Goal: Task Accomplishment & Management: Use online tool/utility

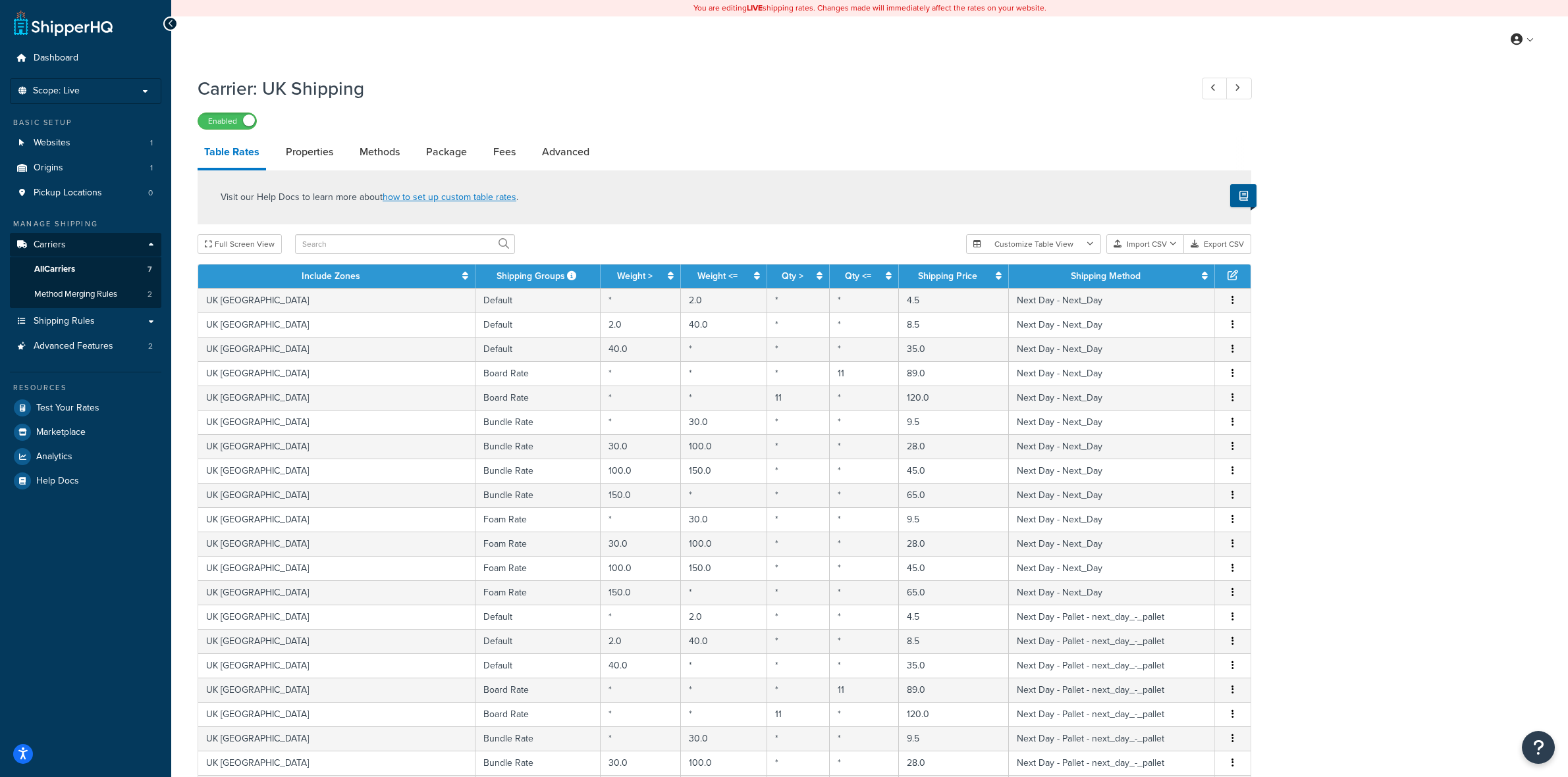
select select "100"
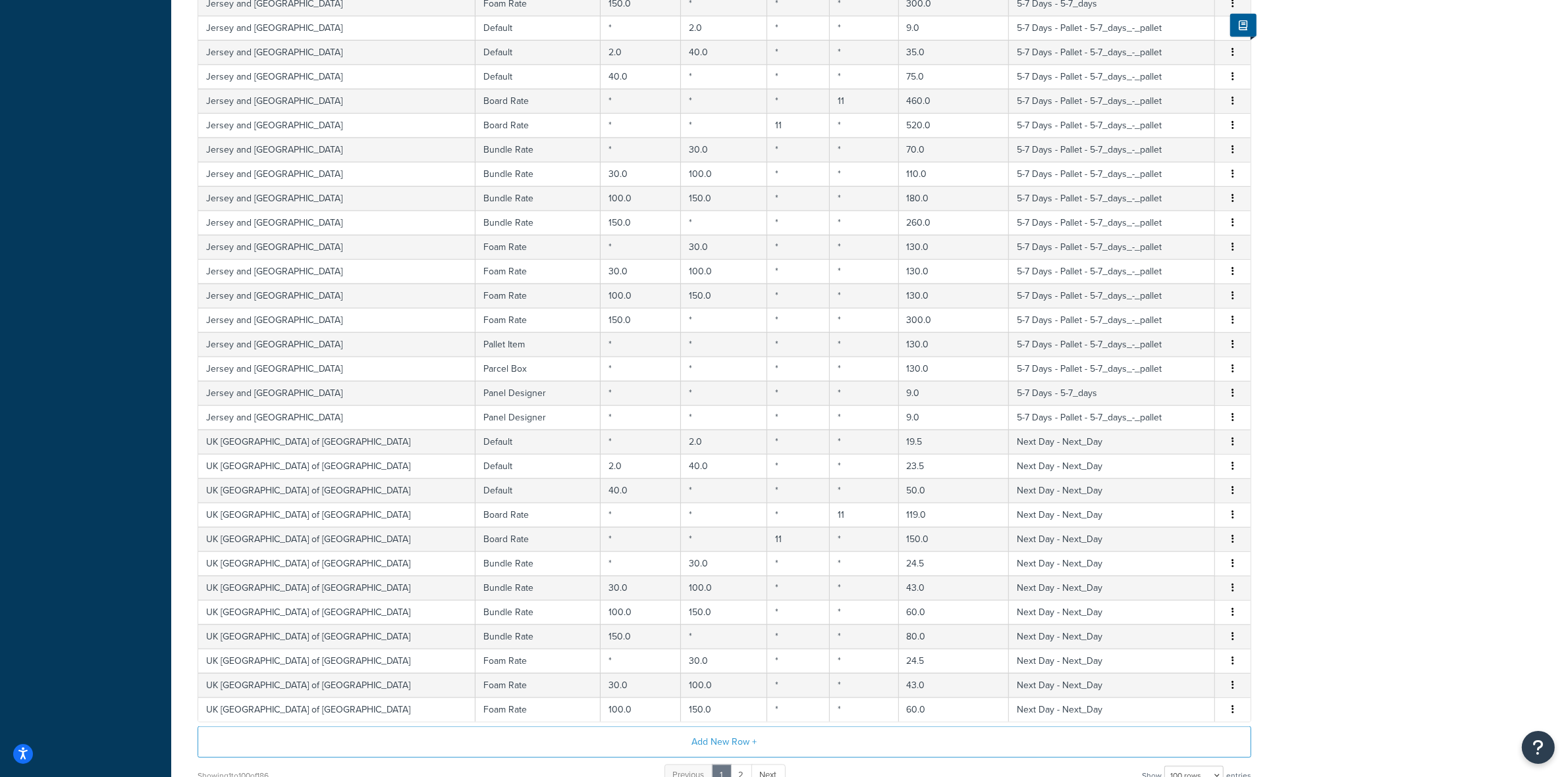
scroll to position [2147, 0]
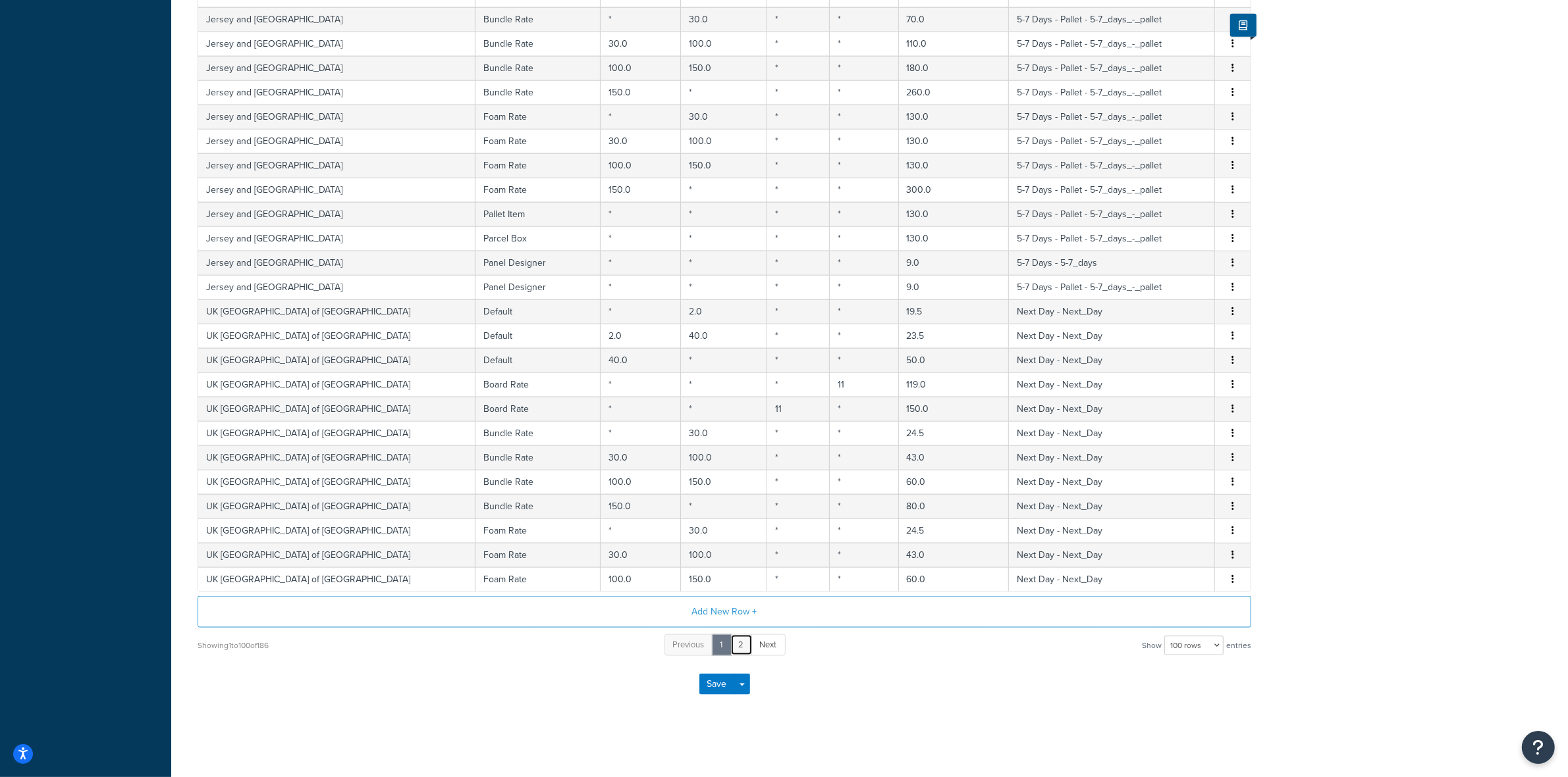
click at [736, 643] on link "2" at bounding box center [741, 645] width 22 height 22
click at [746, 646] on link "2" at bounding box center [741, 645] width 22 height 22
click at [743, 643] on link "2" at bounding box center [741, 645] width 22 height 22
click at [1198, 646] on select "10 rows 15 rows 25 rows 50 rows 100 rows 1000 rows" at bounding box center [1193, 645] width 59 height 19
click at [1165, 636] on select "10 rows 15 rows 25 rows 50 rows 100 rows 1000 rows" at bounding box center [1193, 645] width 59 height 19
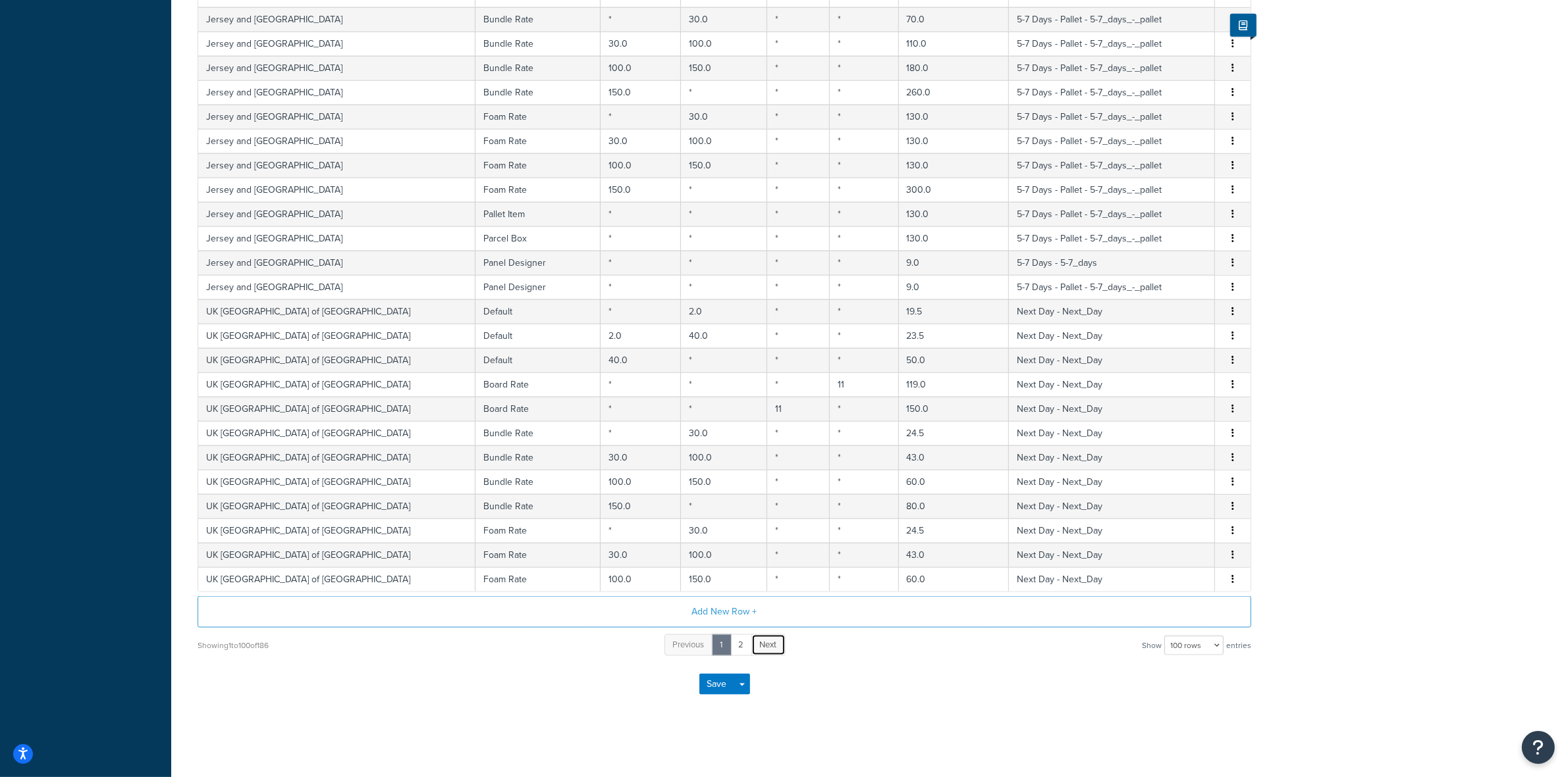
click at [775, 640] on span "Next" at bounding box center [768, 644] width 17 height 13
click at [775, 650] on link "Next" at bounding box center [768, 645] width 34 height 22
click at [775, 648] on span "Next" at bounding box center [768, 644] width 17 height 13
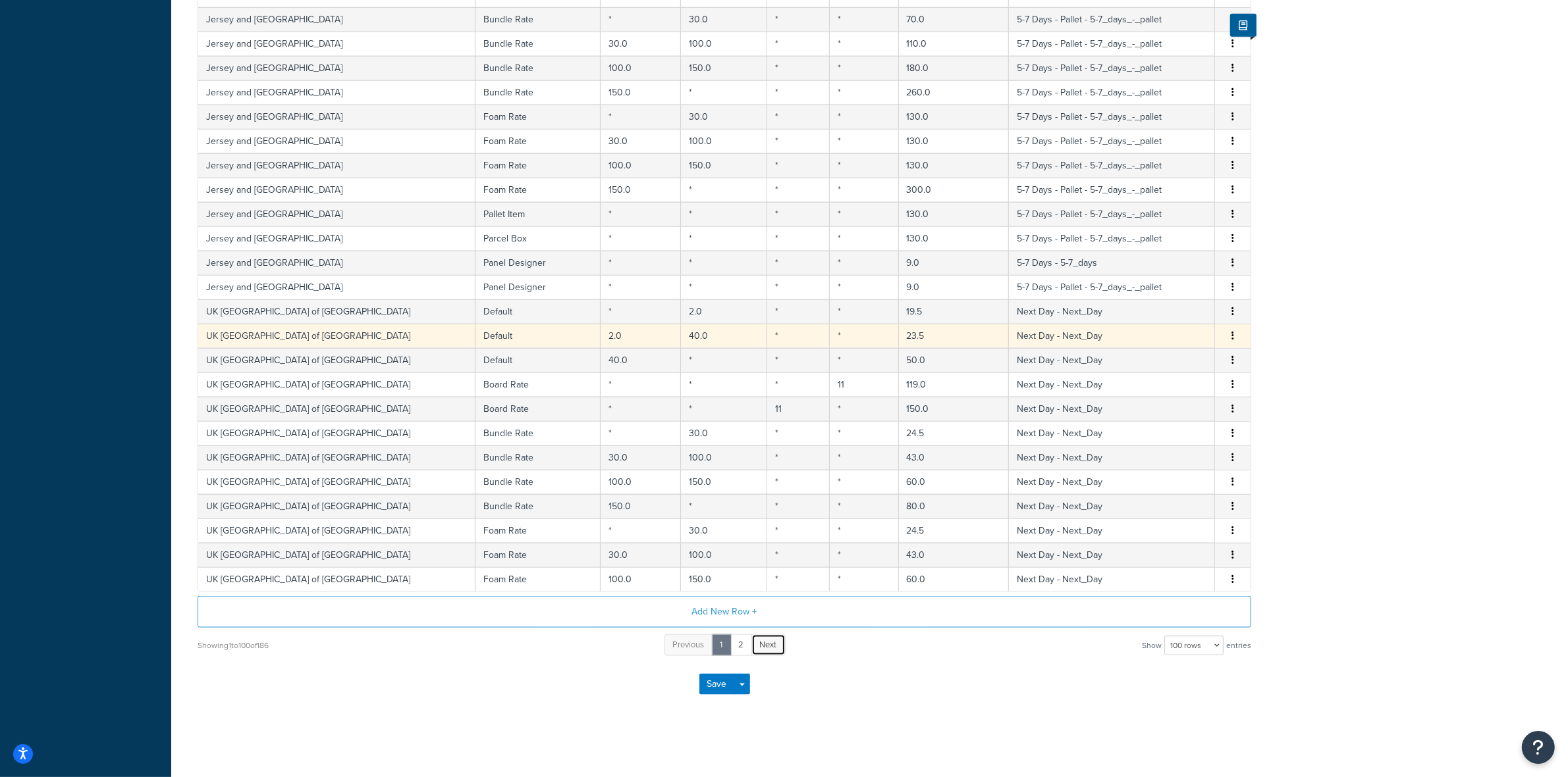
scroll to position [0, 0]
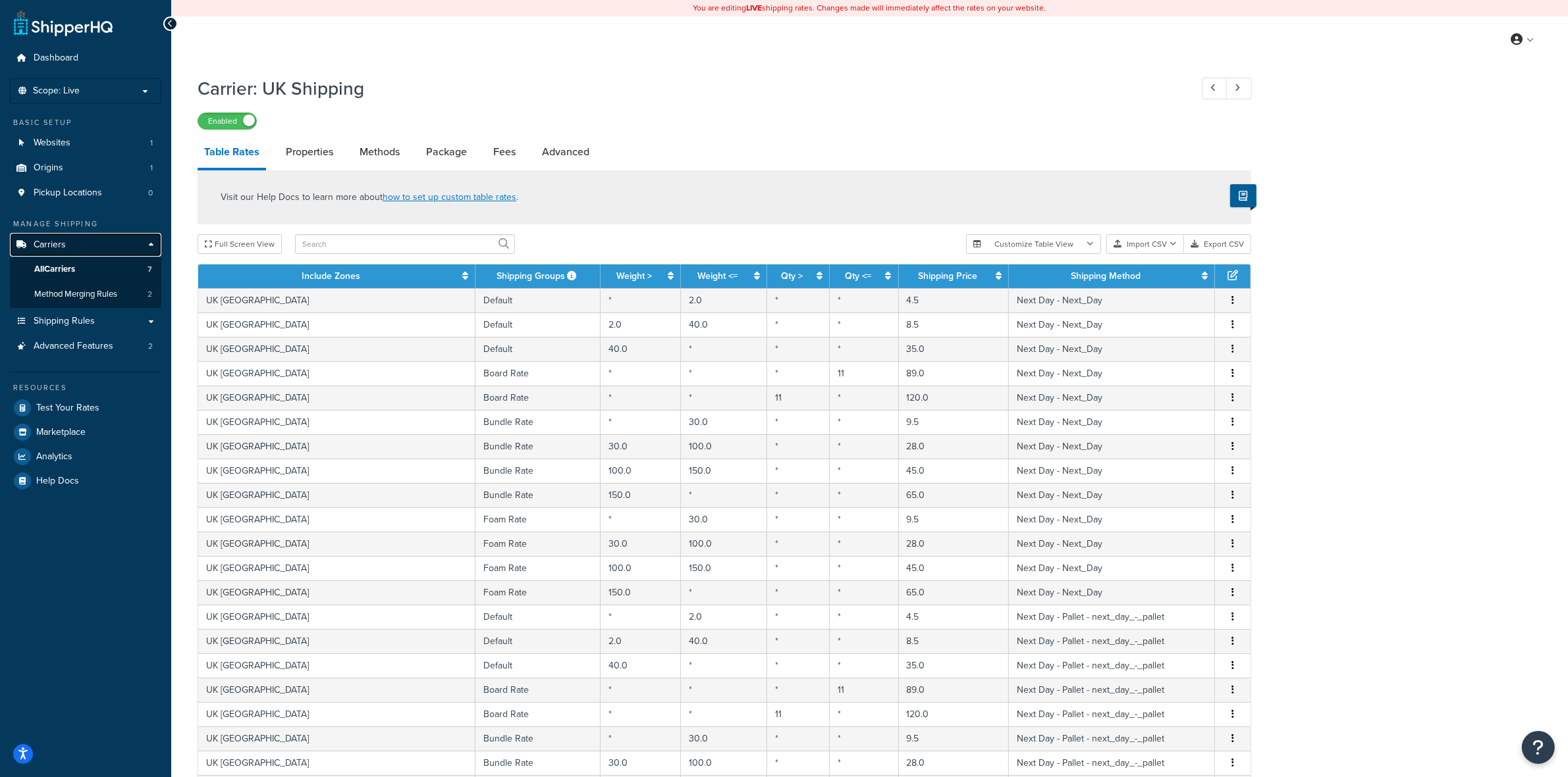
click at [52, 241] on span "Carriers" at bounding box center [50, 244] width 32 height 11
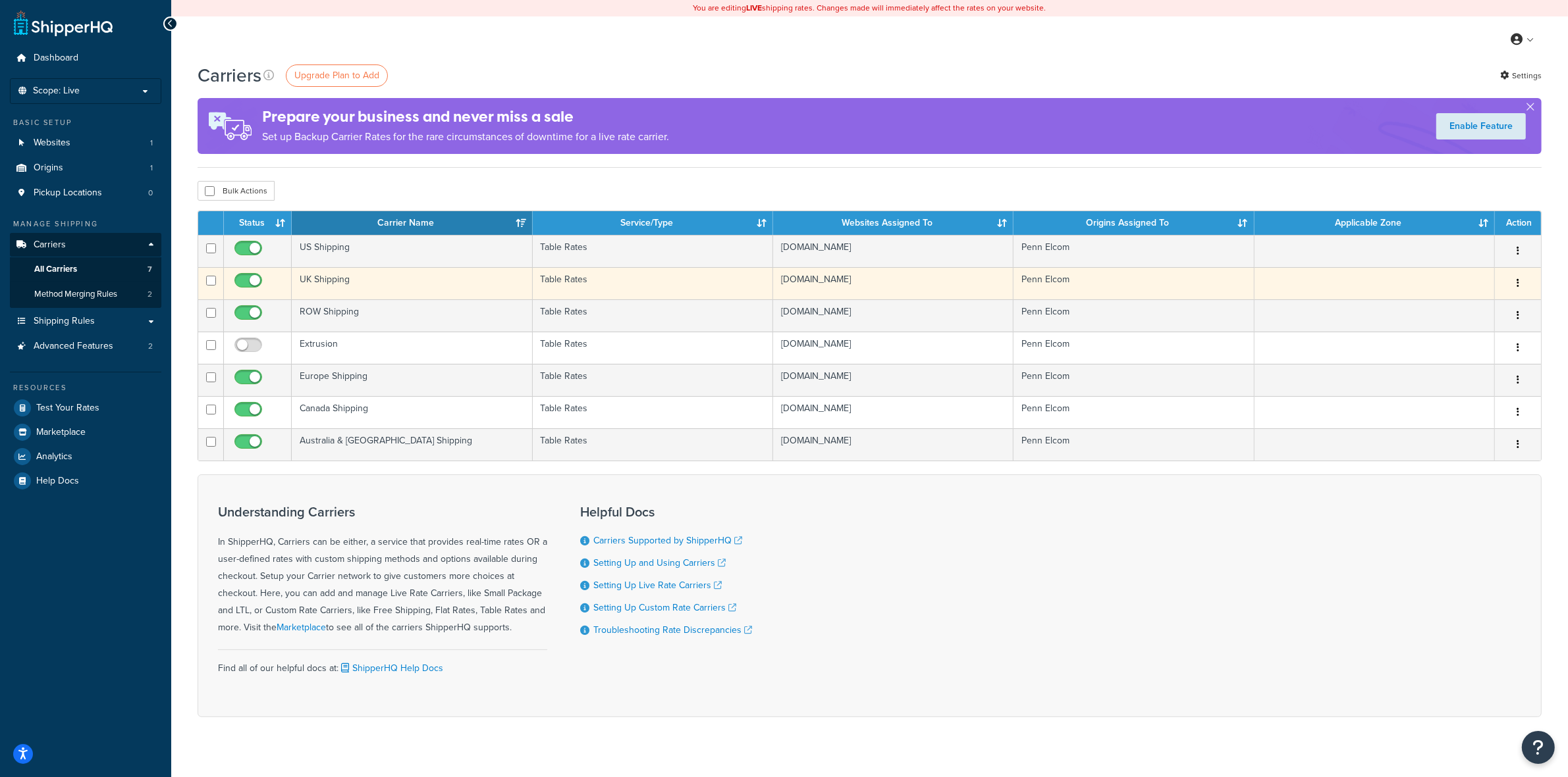
click at [358, 284] on td "UK Shipping" at bounding box center [412, 283] width 240 height 32
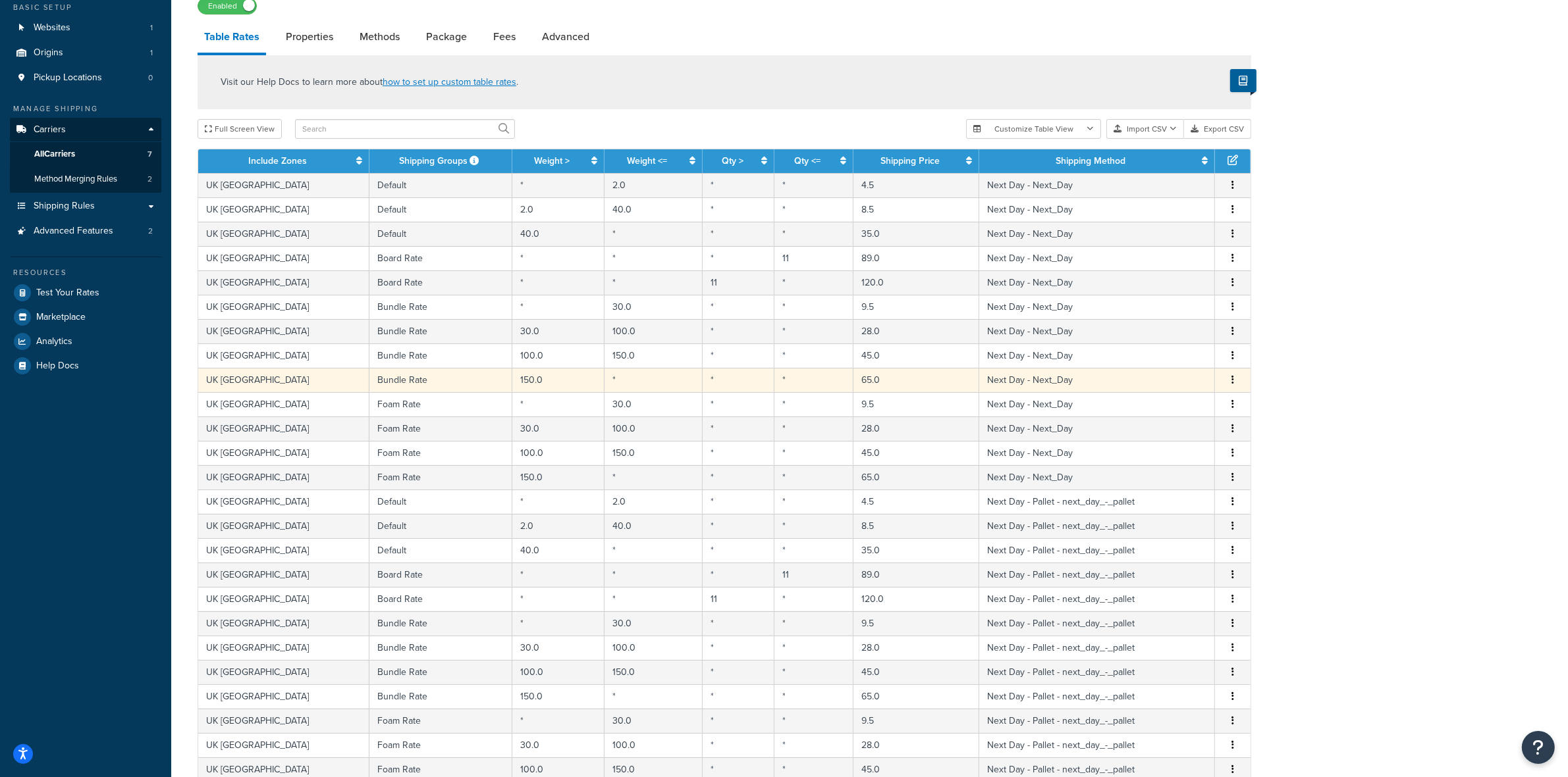
scroll to position [309, 0]
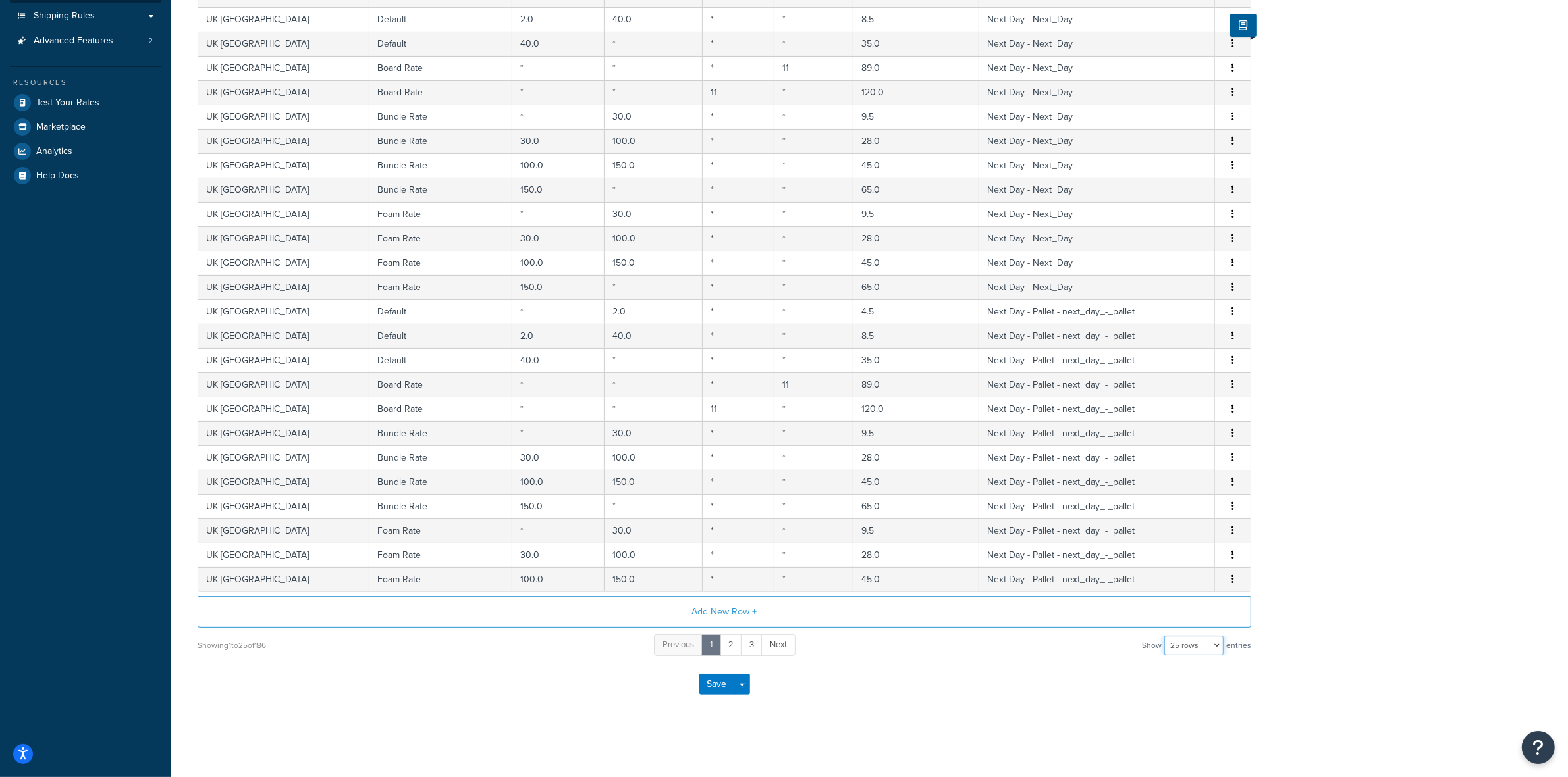
click at [1199, 640] on select "10 rows 15 rows 25 rows 50 rows 100 rows 1000 rows" at bounding box center [1193, 645] width 59 height 19
select select "100"
click at [1165, 636] on select "10 rows 15 rows 25 rows 50 rows 100 rows 1000 rows" at bounding box center [1193, 645] width 59 height 19
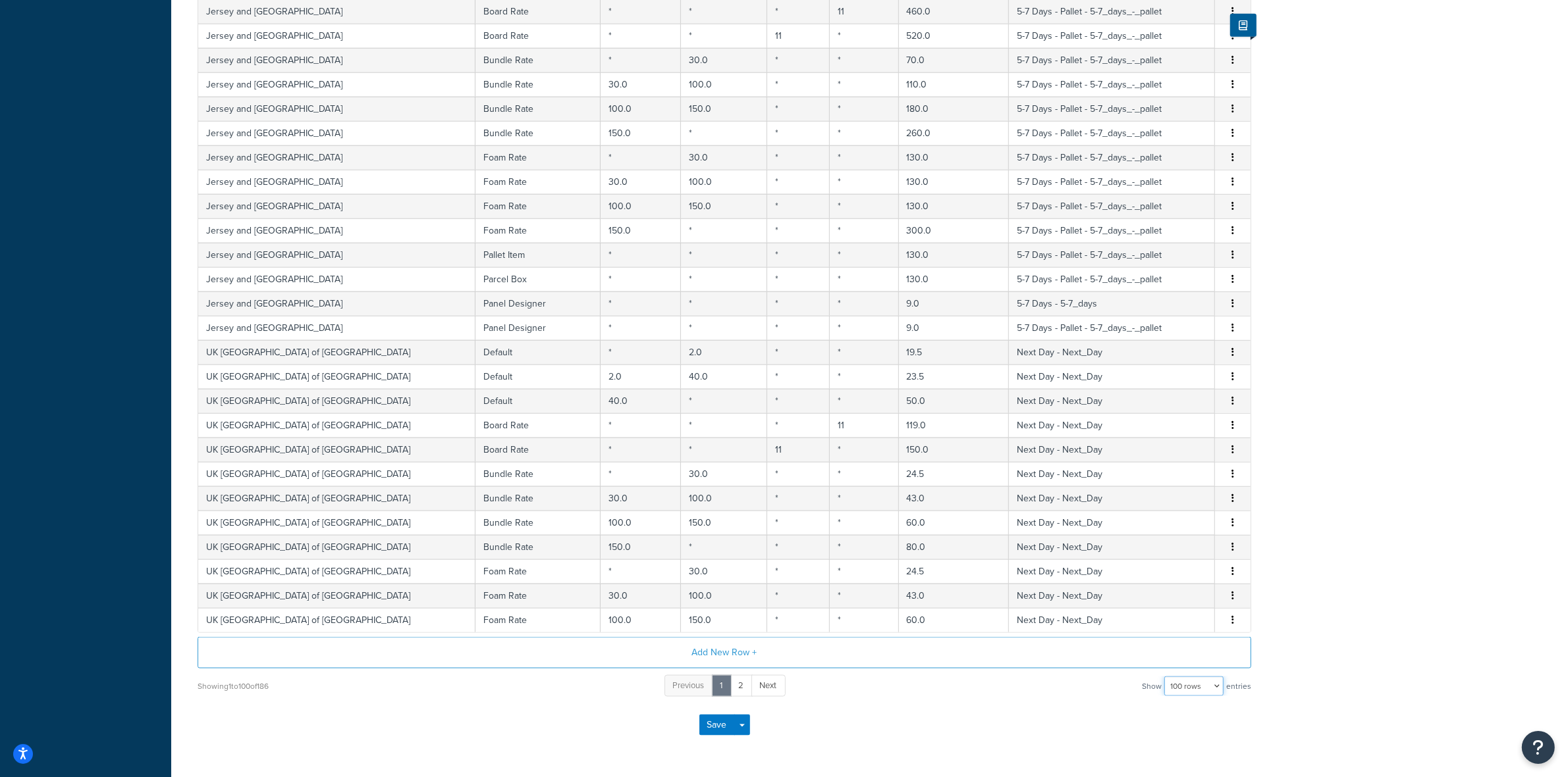
scroll to position [2147, 0]
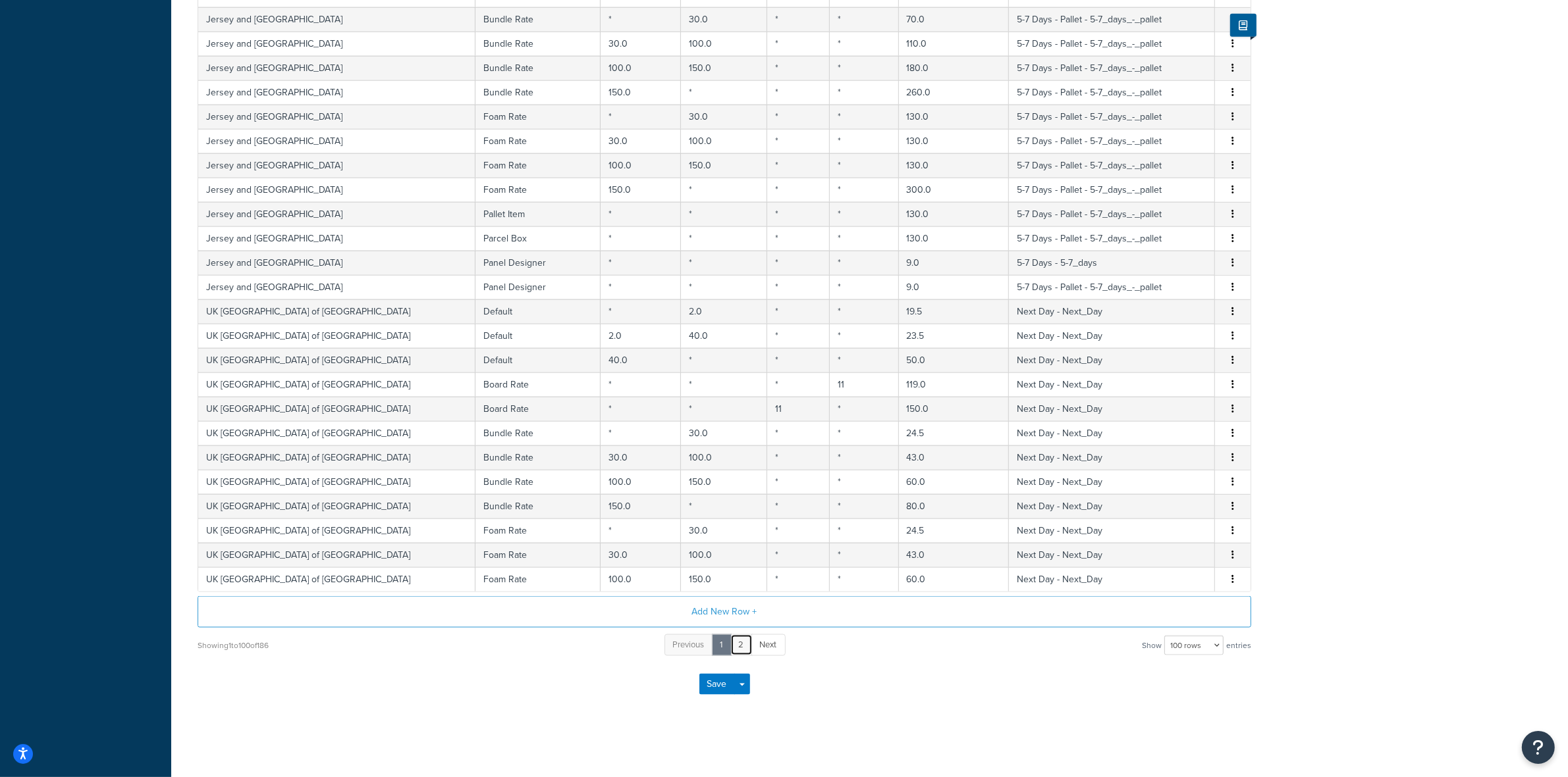
click at [737, 643] on link "2" at bounding box center [741, 645] width 22 height 22
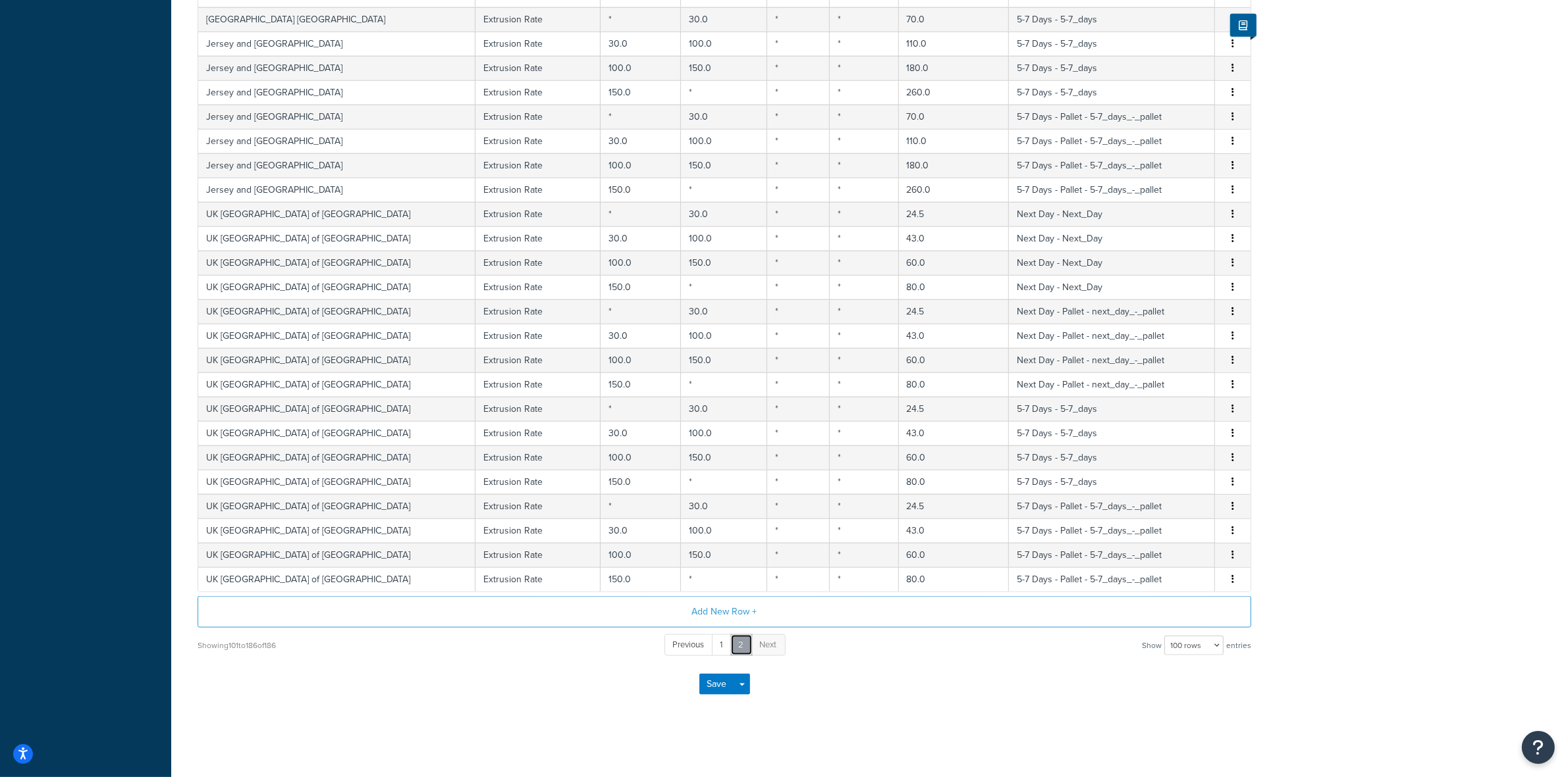
scroll to position [1804, 0]
click at [952, 676] on div "Save Save Dropdown Save and Edit" at bounding box center [725, 685] width 1054 height 54
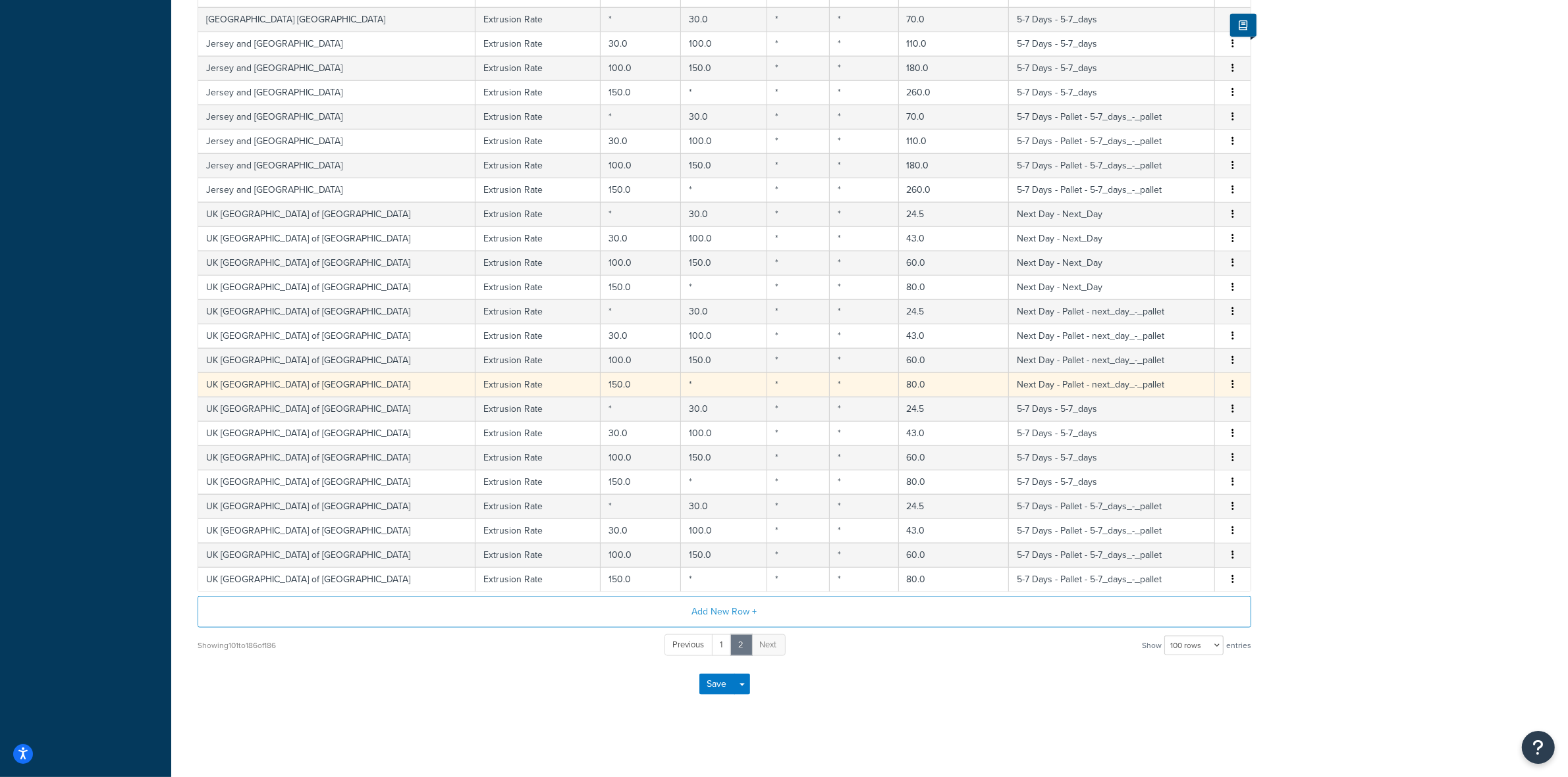
click at [343, 393] on td "UK [GEOGRAPHIC_DATA] of [GEOGRAPHIC_DATA]" at bounding box center [337, 385] width 277 height 25
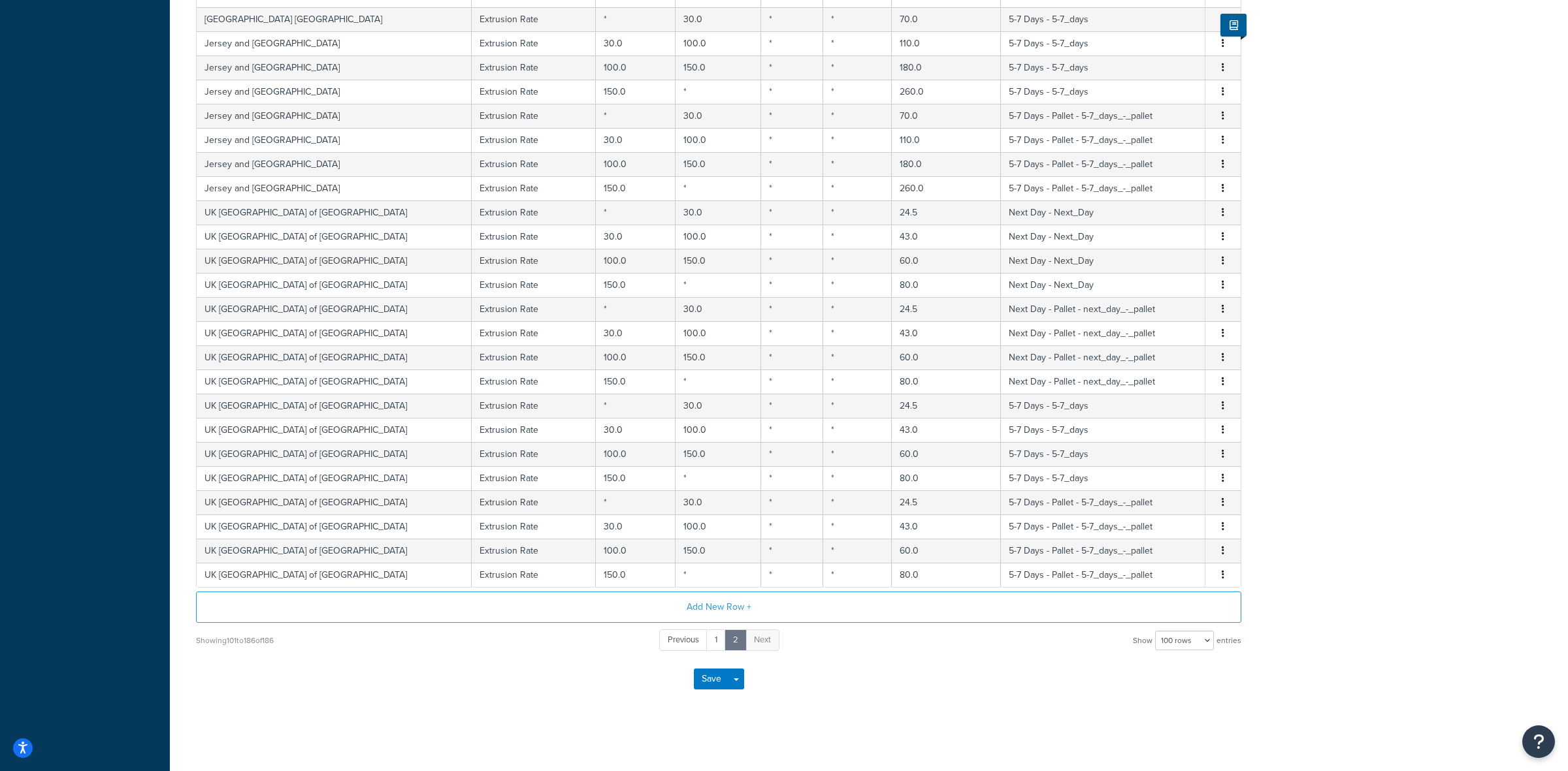
select select "147876"
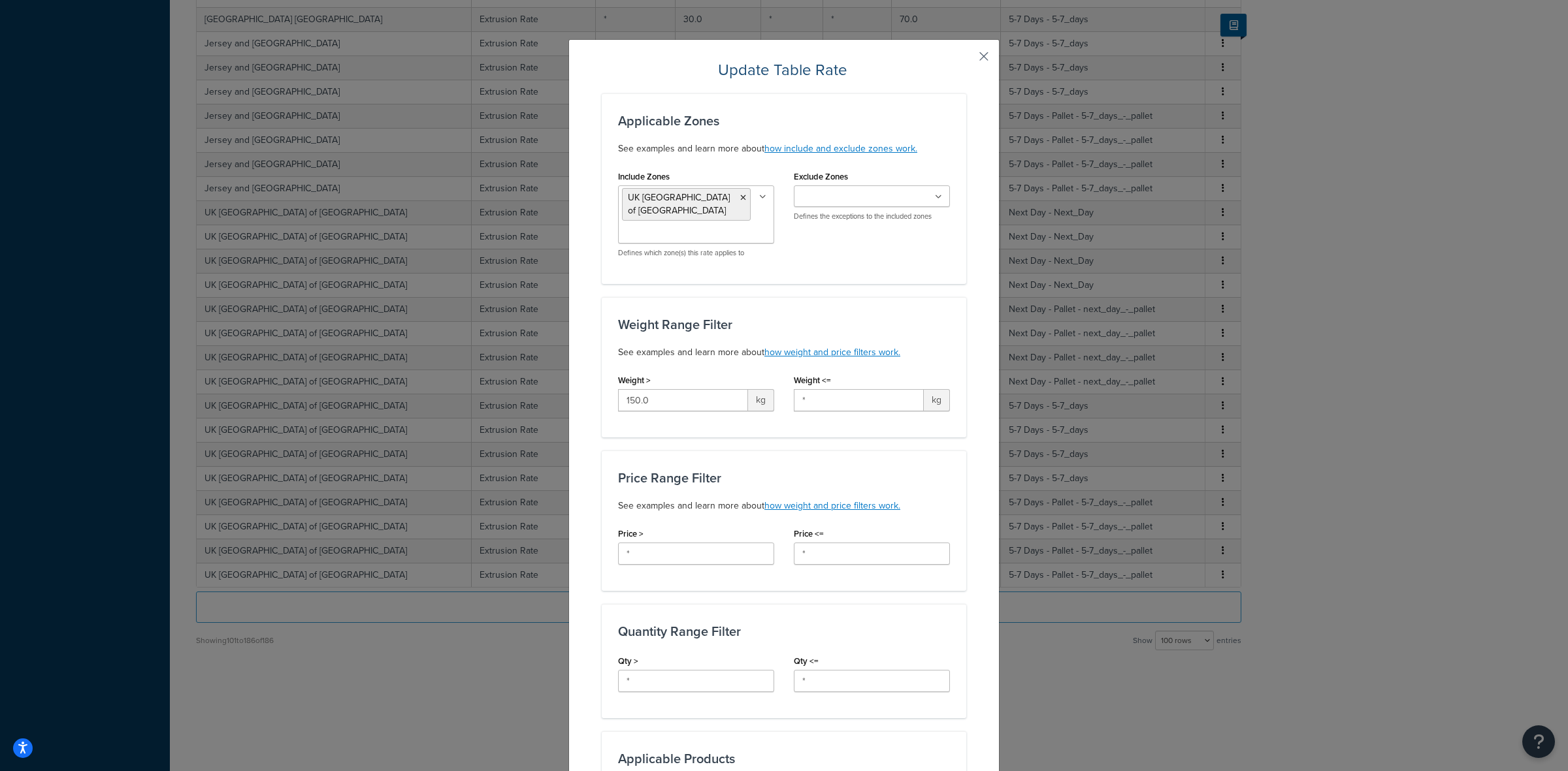
click at [966, 60] on button "button" at bounding box center [965, 61] width 3 height 3
